Goal: Transaction & Acquisition: Purchase product/service

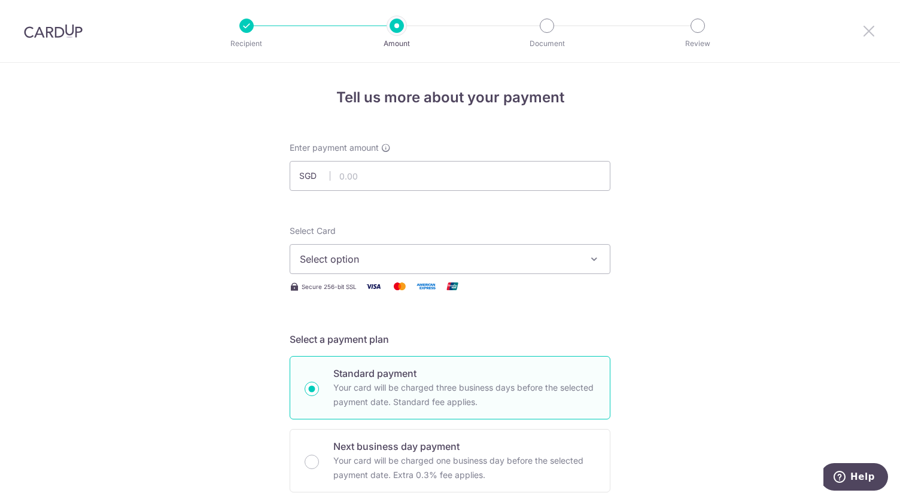
click at [866, 36] on icon at bounding box center [868, 30] width 14 height 15
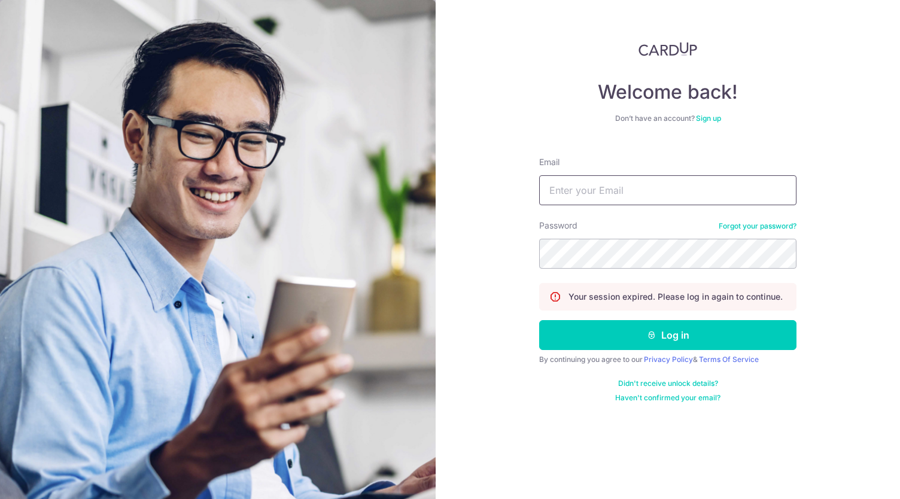
click at [582, 202] on input "Email" at bounding box center [667, 190] width 257 height 30
type input "fionahsj@yahoo.com"
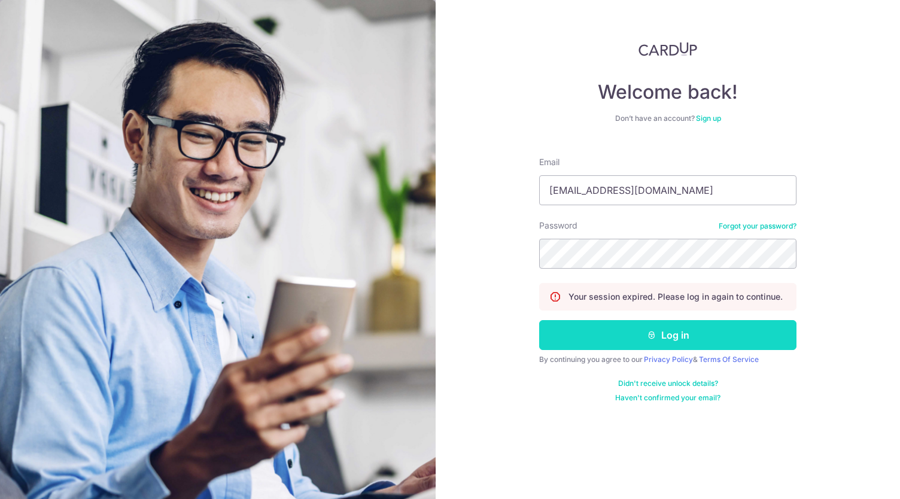
click at [723, 340] on button "Log in" at bounding box center [667, 335] width 257 height 30
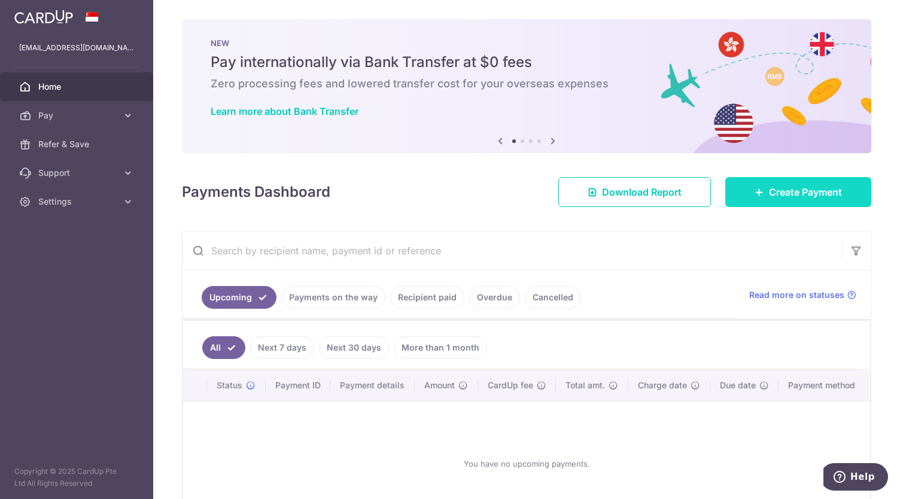
click at [769, 202] on link "Create Payment" at bounding box center [798, 192] width 146 height 30
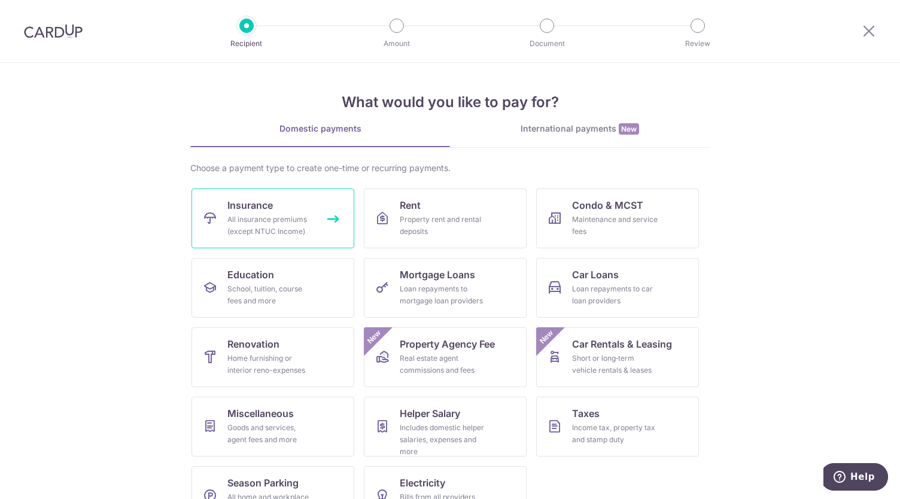
click at [299, 220] on div "All insurance premiums (except NTUC Income)" at bounding box center [270, 226] width 86 height 24
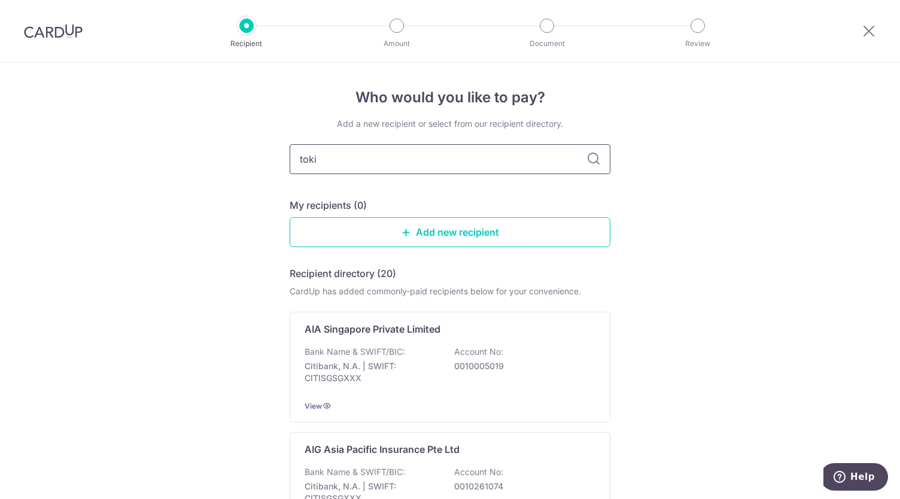
type input "tokio"
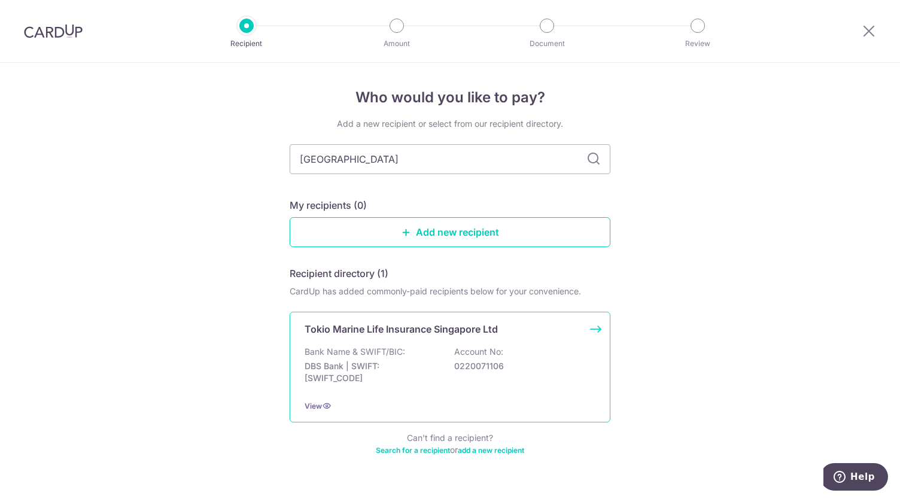
click at [402, 334] on p "Tokio Marine Life Insurance Singapore Ltd" at bounding box center [401, 329] width 193 height 14
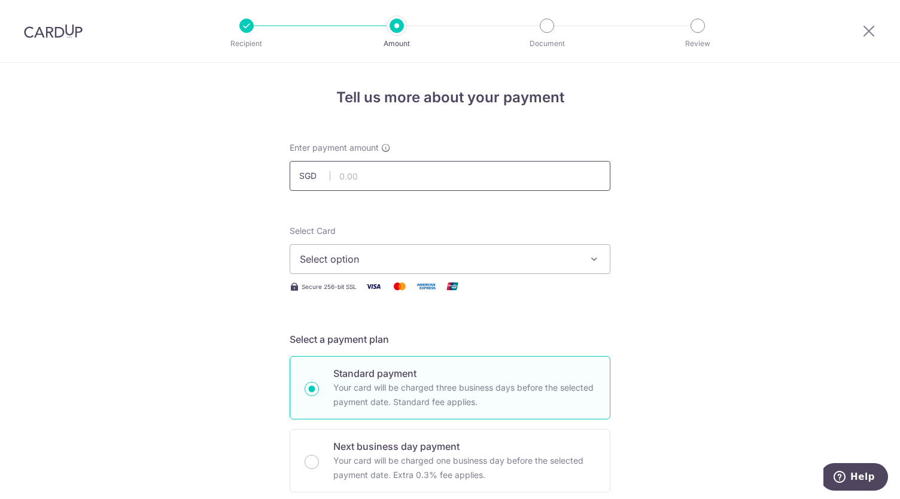
click at [408, 175] on input "text" at bounding box center [450, 176] width 321 height 30
click at [486, 173] on input "text" at bounding box center [450, 176] width 321 height 30
type input "1,957.00"
click at [456, 249] on button "Select option" at bounding box center [450, 259] width 321 height 30
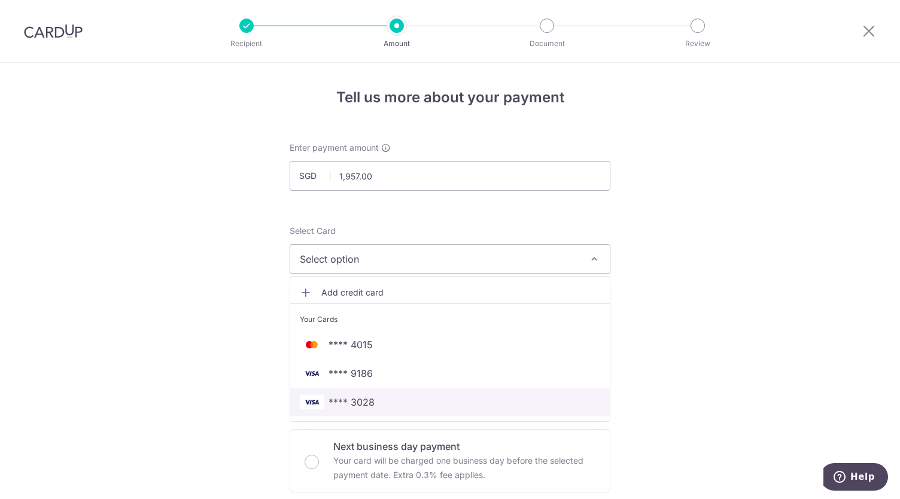
click at [437, 403] on span "**** 3028" at bounding box center [450, 402] width 300 height 14
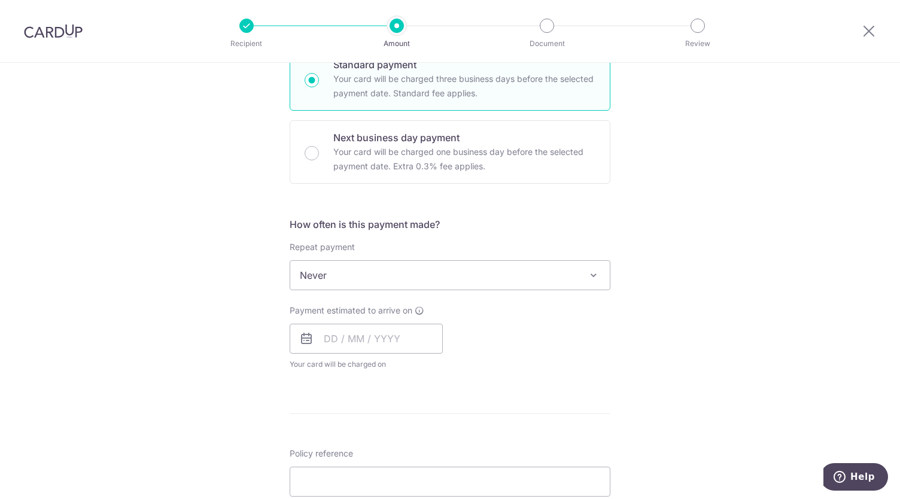
scroll to position [309, 0]
click at [312, 342] on input "text" at bounding box center [366, 338] width 153 height 30
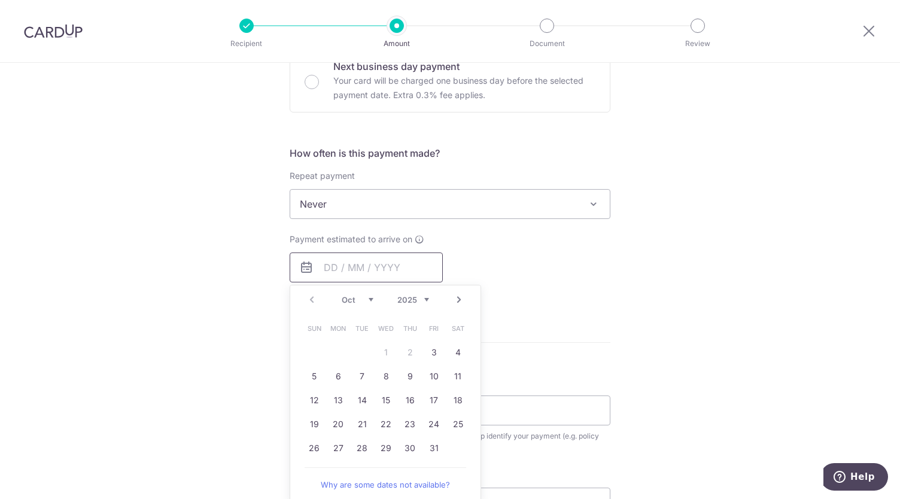
scroll to position [380, 0]
click at [433, 349] on link "3" at bounding box center [433, 351] width 19 height 19
type input "03/10/2025"
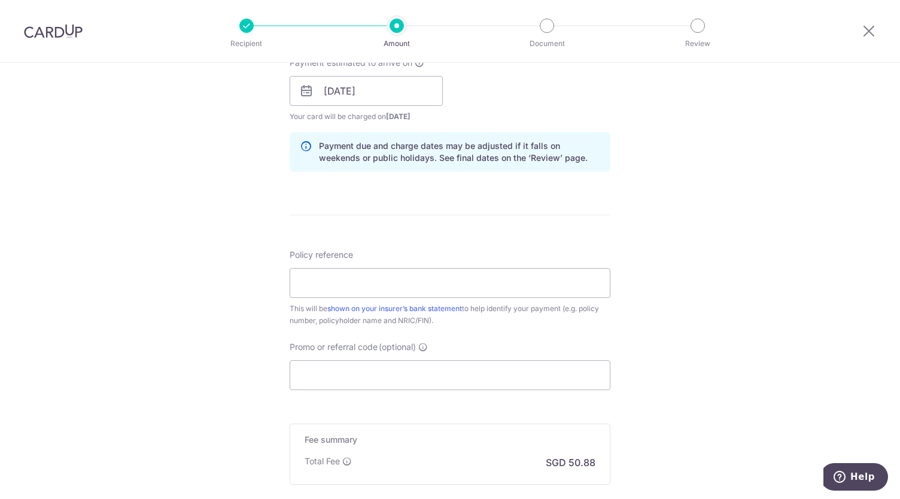
scroll to position [558, 0]
click at [556, 279] on input "Policy reference" at bounding box center [450, 282] width 321 height 30
click at [498, 277] on input "Policy reference" at bounding box center [450, 282] width 321 height 30
type input "00101979"
click at [537, 368] on input "Promo or referral code (optional)" at bounding box center [450, 374] width 321 height 30
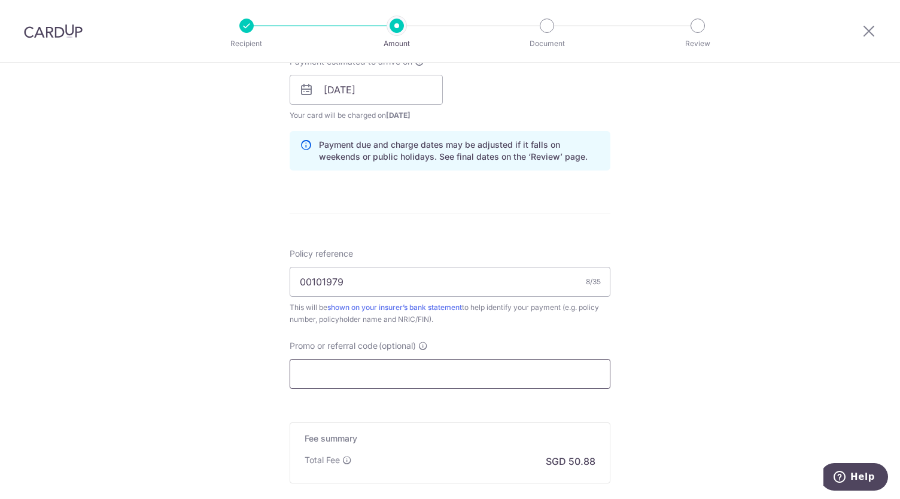
scroll to position [692, 0]
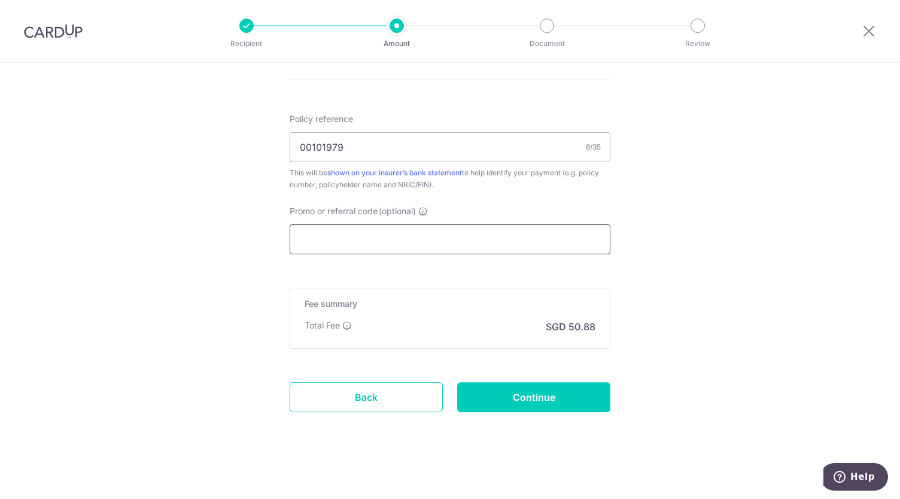
paste input "OFF225"
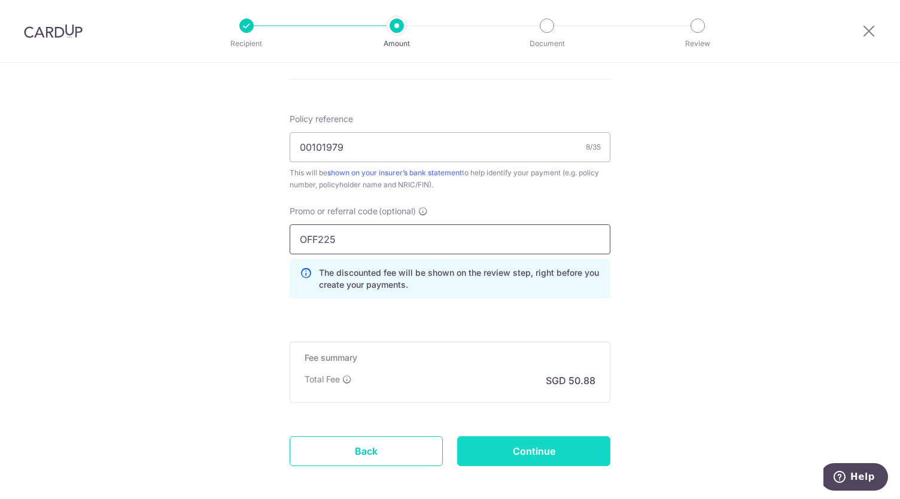
type input "OFF225"
click at [510, 459] on input "Continue" at bounding box center [533, 451] width 153 height 30
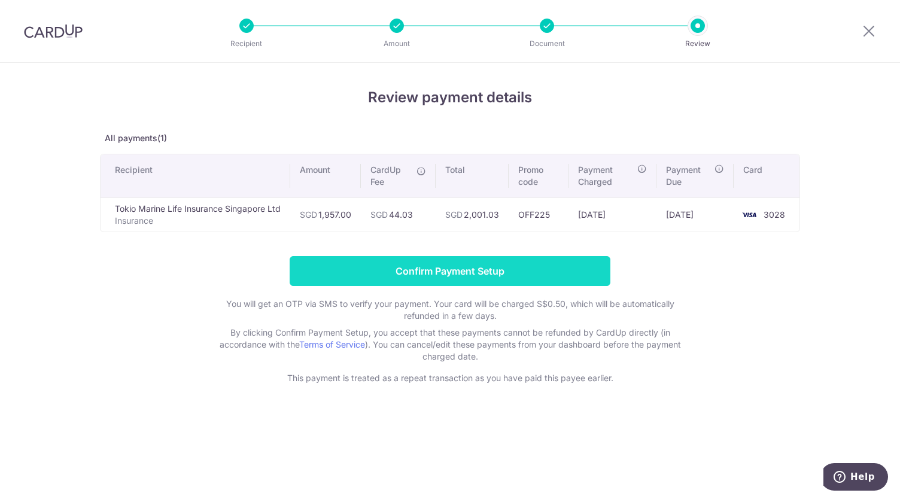
click at [512, 270] on input "Confirm Payment Setup" at bounding box center [450, 271] width 321 height 30
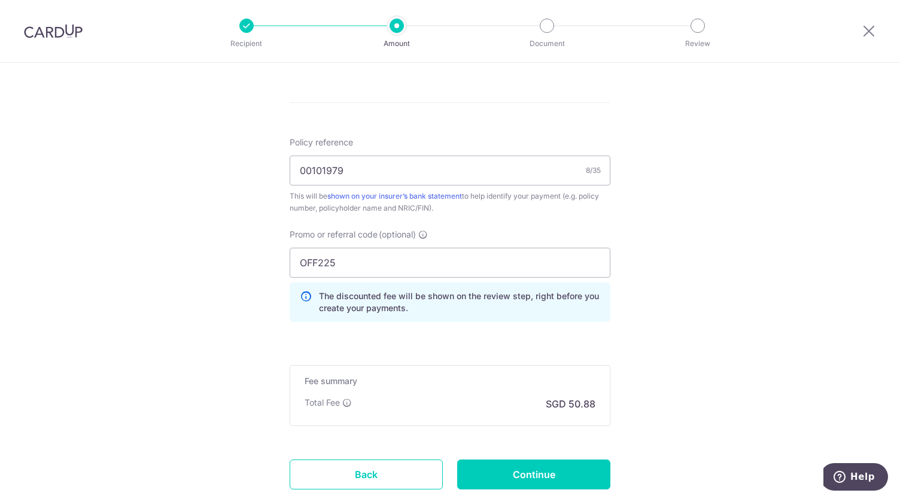
scroll to position [794, 0]
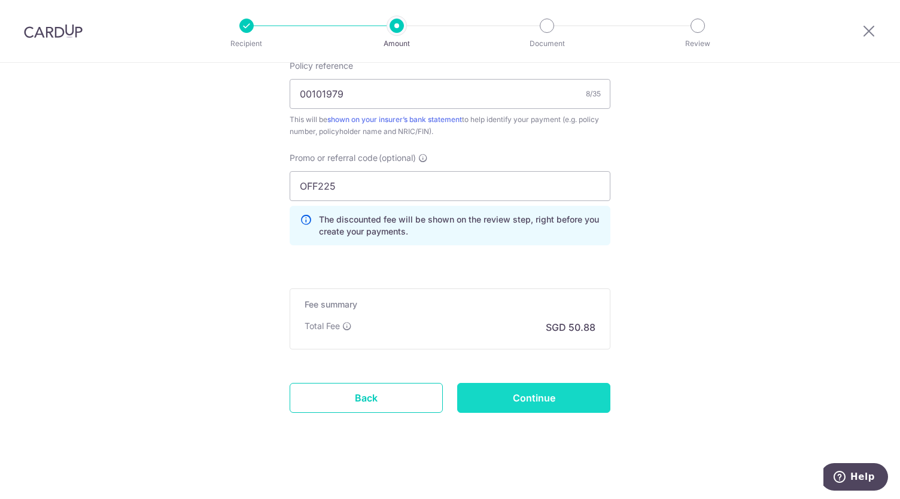
click at [564, 394] on input "Continue" at bounding box center [533, 398] width 153 height 30
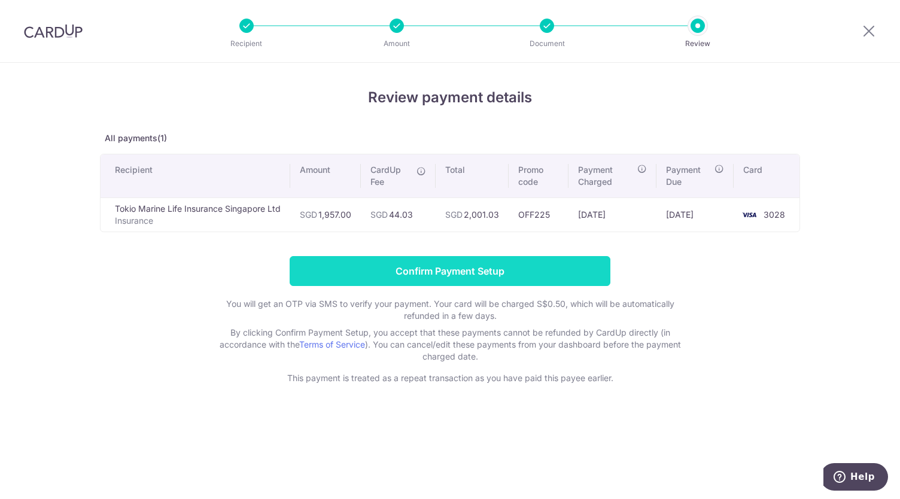
click at [560, 281] on input "Confirm Payment Setup" at bounding box center [450, 271] width 321 height 30
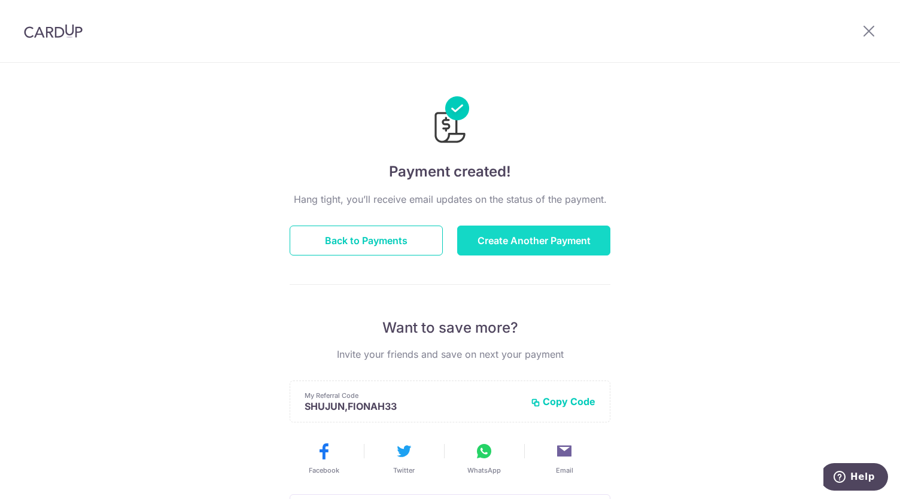
click at [543, 235] on button "Create Another Payment" at bounding box center [533, 241] width 153 height 30
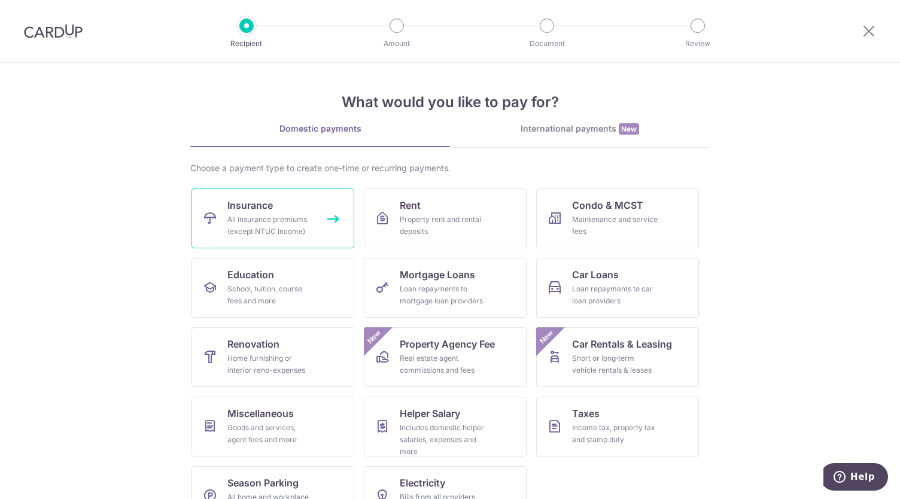
click at [285, 206] on link "Insurance All insurance premiums (except NTUC Income)" at bounding box center [272, 218] width 163 height 60
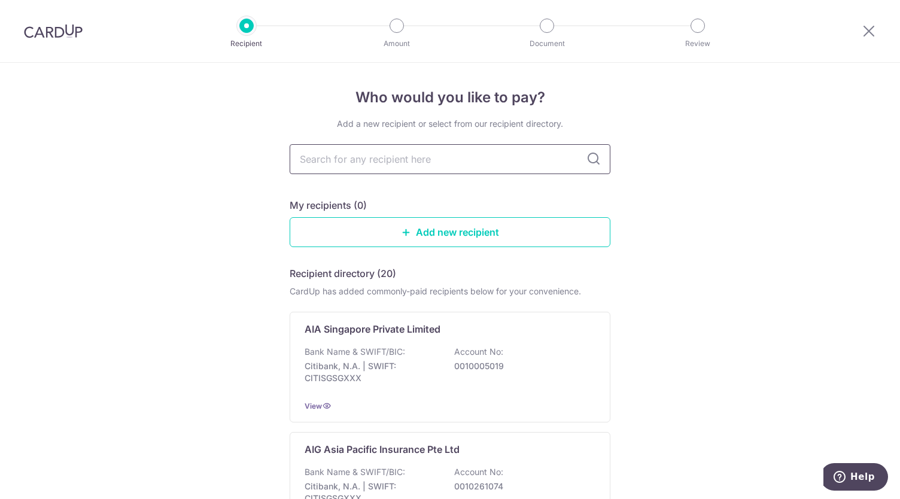
click at [340, 154] on input "text" at bounding box center [450, 159] width 321 height 30
type input "prude"
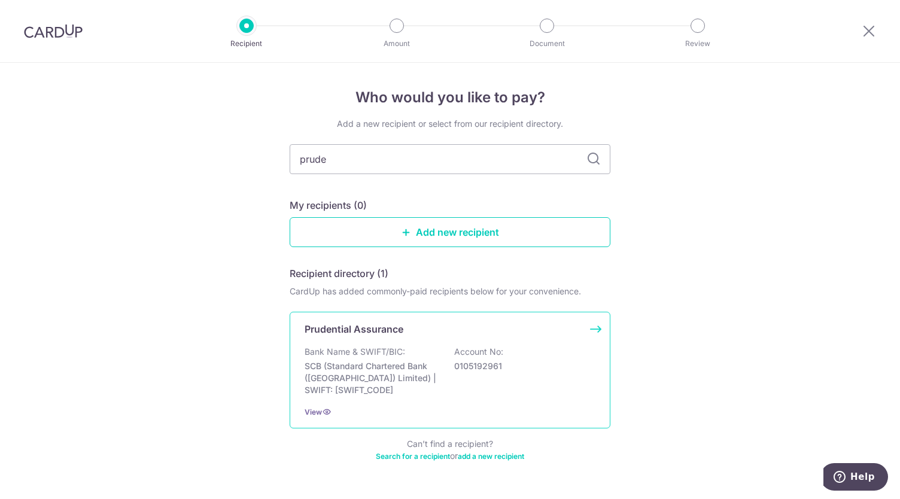
click at [374, 356] on p "Bank Name & SWIFT/BIC:" at bounding box center [355, 352] width 101 height 12
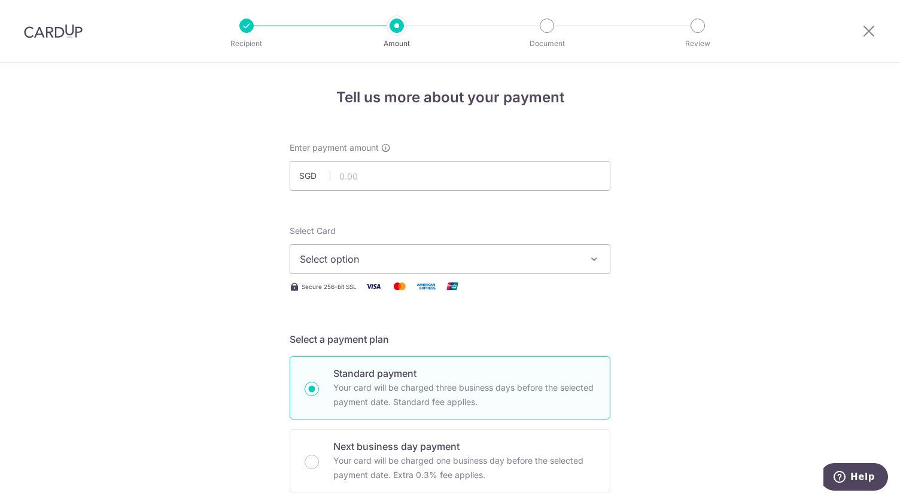
click at [367, 253] on span "Select option" at bounding box center [439, 259] width 279 height 14
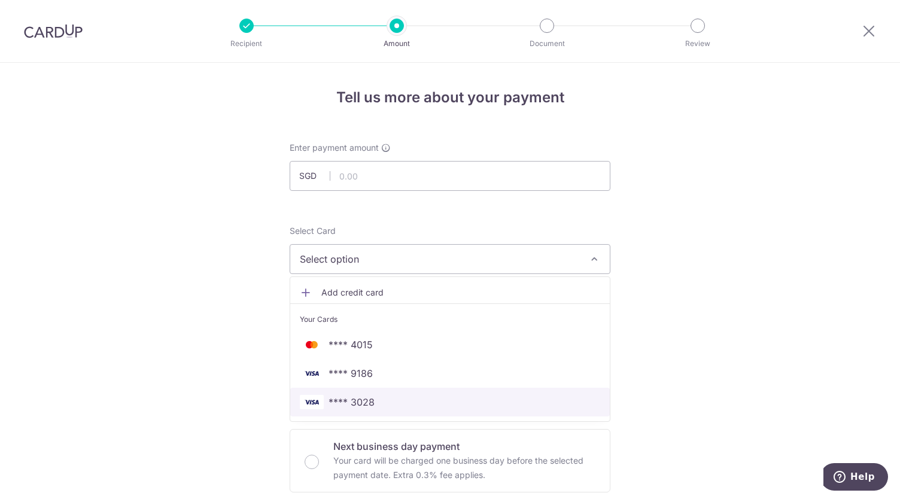
click at [382, 404] on span "**** 3028" at bounding box center [450, 402] width 300 height 14
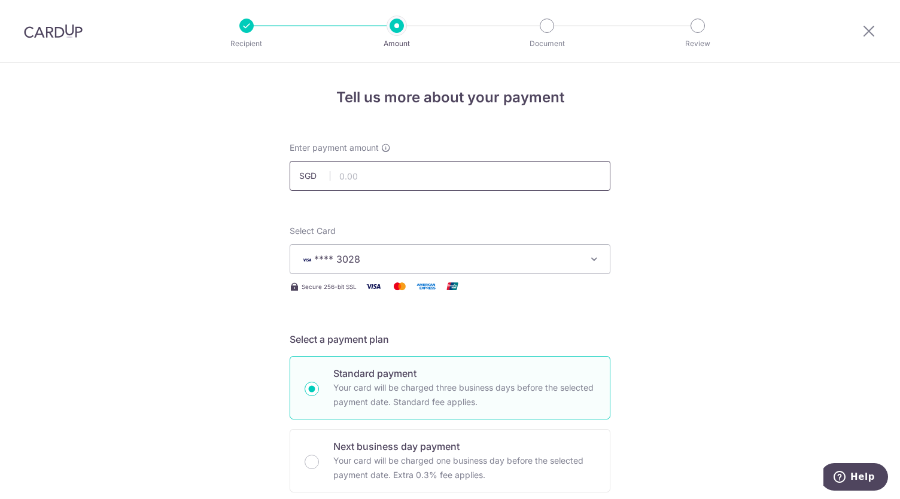
click at [398, 174] on input "text" at bounding box center [450, 176] width 321 height 30
paste input "1,235.48"
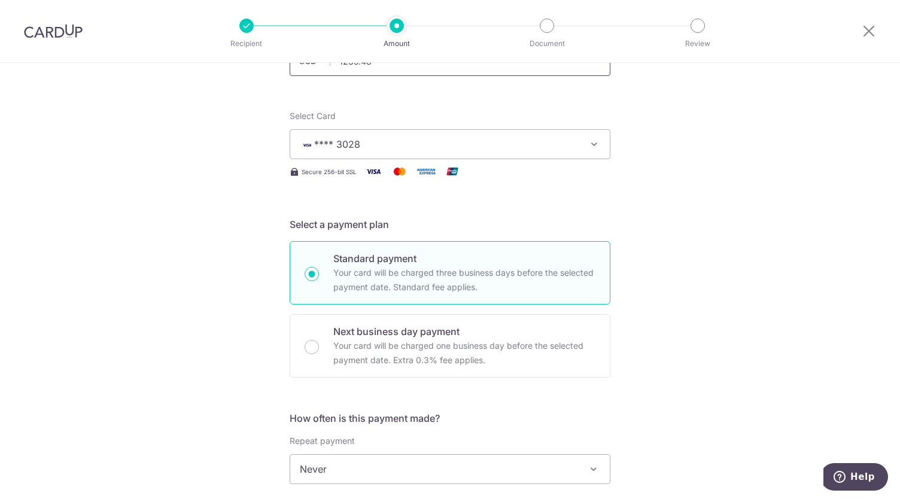
scroll to position [238, 0]
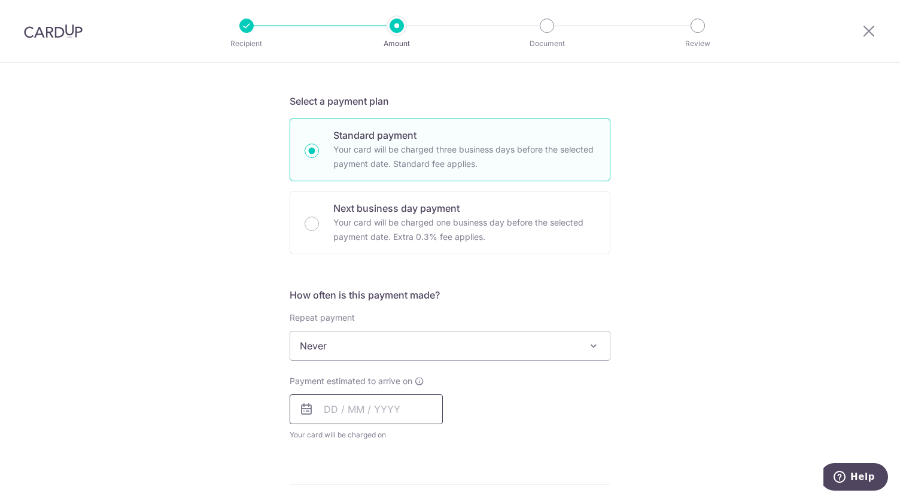
type input "1,235.48"
click at [385, 419] on input "text" at bounding box center [366, 409] width 153 height 30
click at [486, 400] on div "Payment estimated to arrive on Prev Next Oct Nov Dec 2025 2026 2027 2028 2029 2…" at bounding box center [449, 408] width 335 height 66
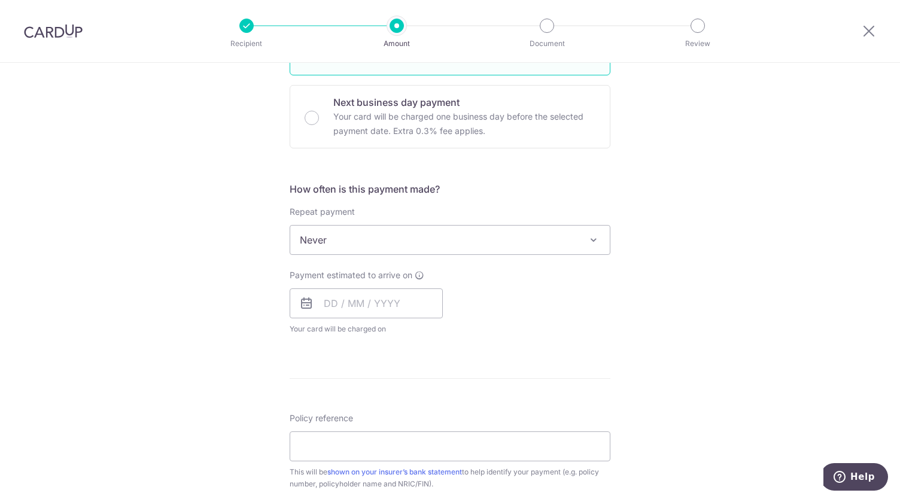
scroll to position [346, 0]
click at [319, 303] on input "text" at bounding box center [366, 301] width 153 height 30
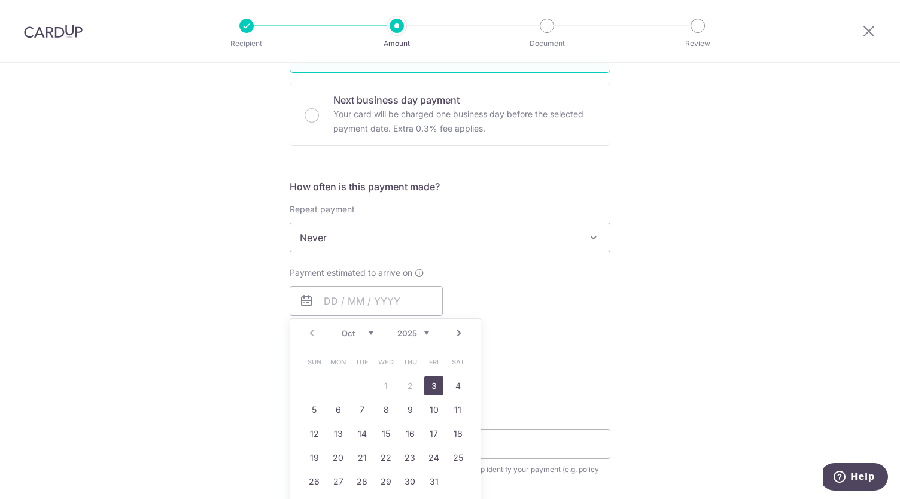
click at [431, 382] on link "3" at bounding box center [433, 385] width 19 height 19
type input "03/10/2025"
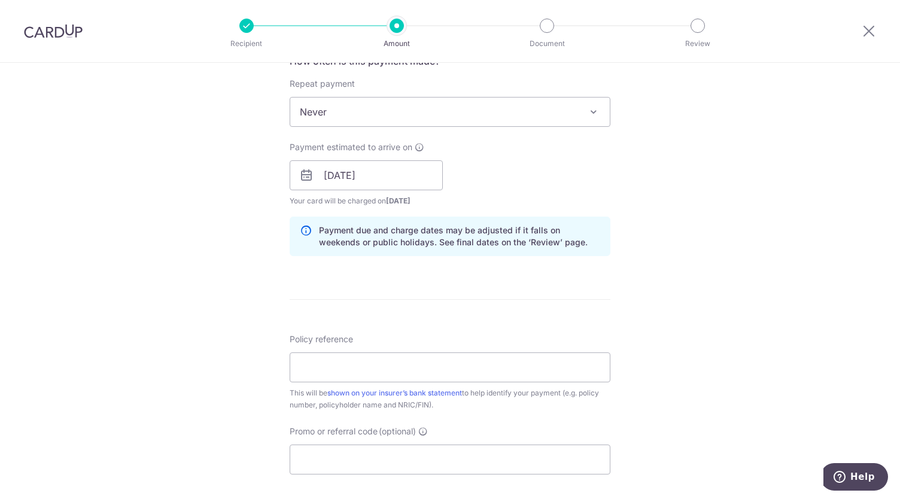
scroll to position [485, 0]
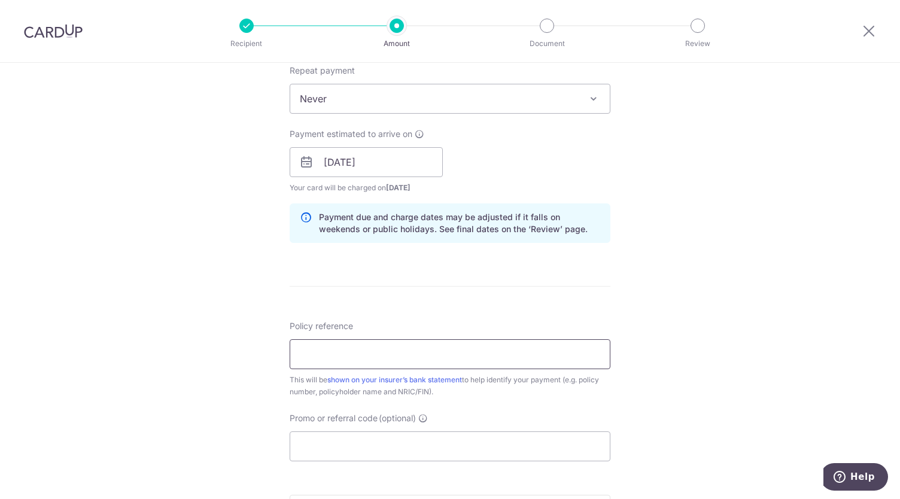
click at [494, 348] on input "Policy reference" at bounding box center [450, 354] width 321 height 30
paste input "36686139"
type input "36686139"
click at [418, 443] on input "Promo or referral code (optional)" at bounding box center [450, 446] width 321 height 30
paste input "OFF225"
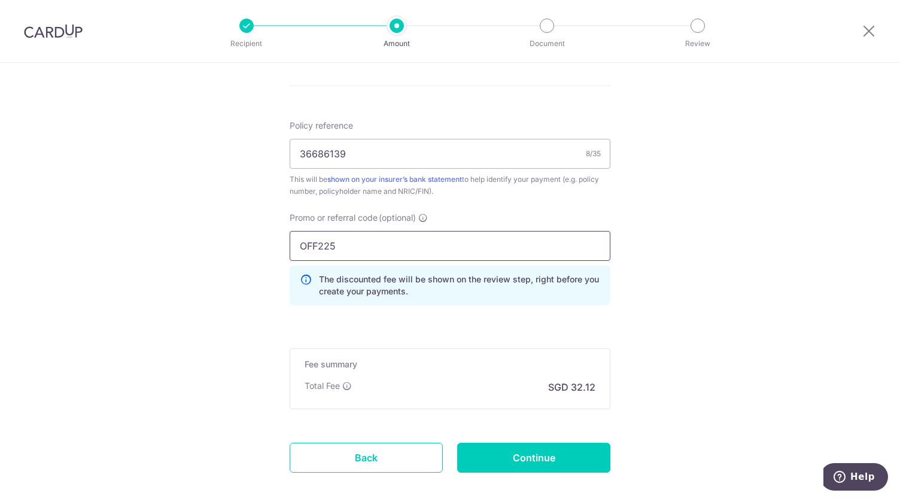
scroll to position [745, 0]
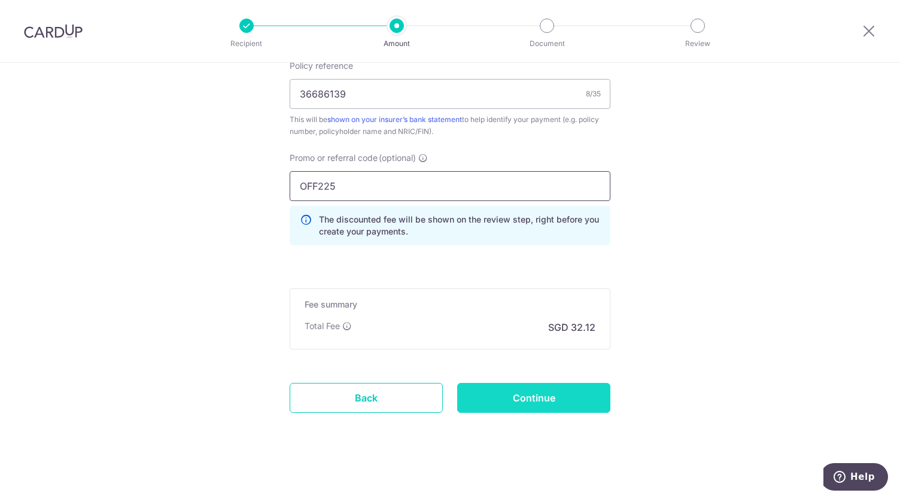
type input "OFF225"
click at [526, 393] on input "Continue" at bounding box center [533, 398] width 153 height 30
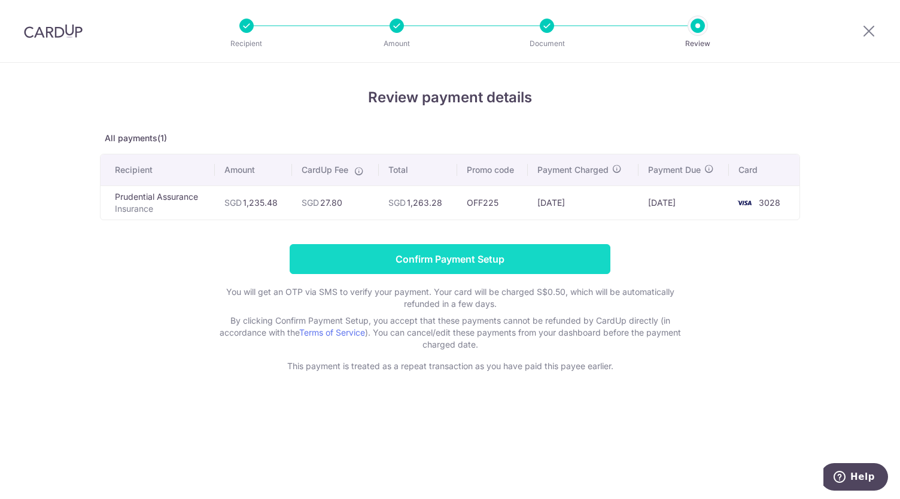
click at [522, 251] on input "Confirm Payment Setup" at bounding box center [450, 259] width 321 height 30
